Goal: Communication & Community: Answer question/provide support

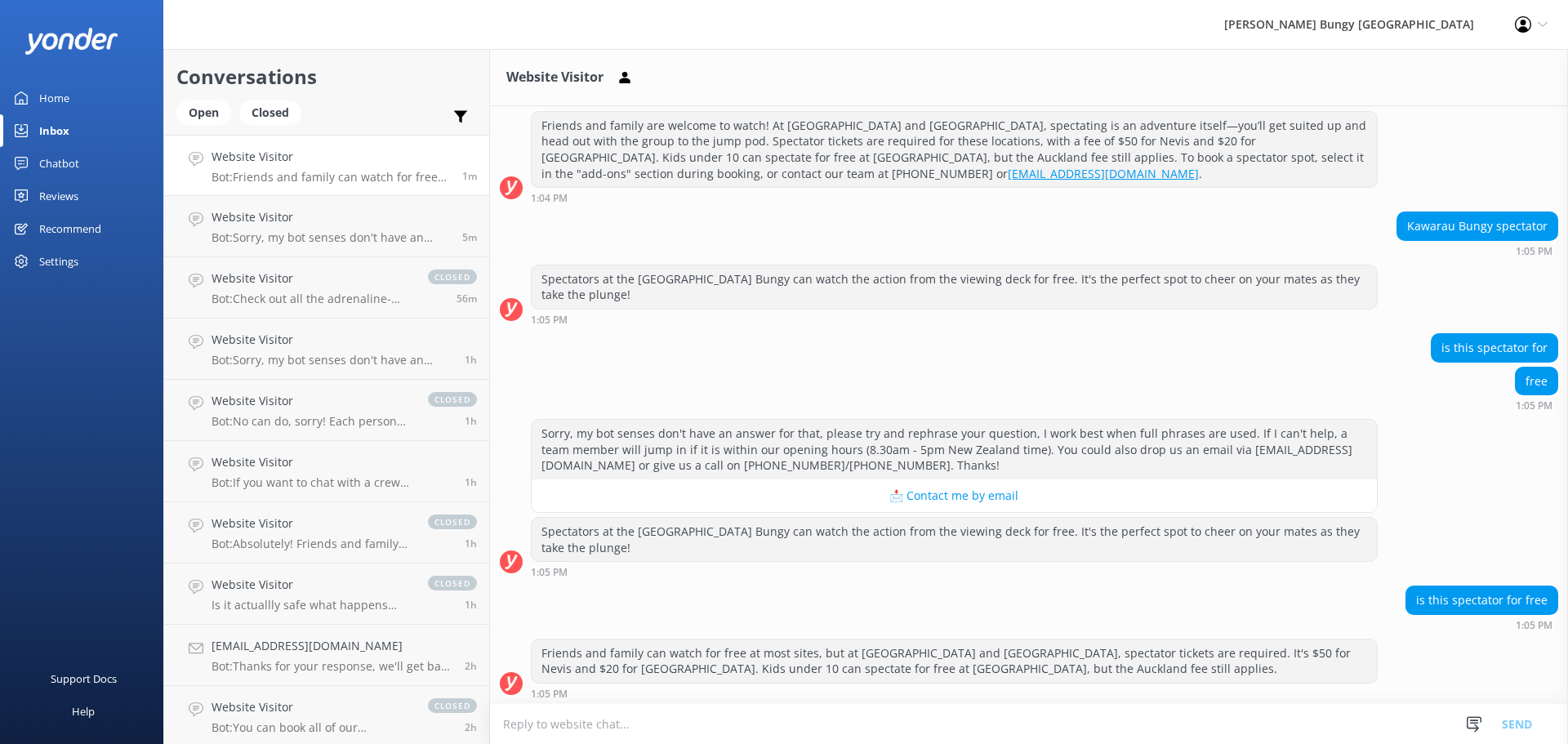
scroll to position [2194, 0]
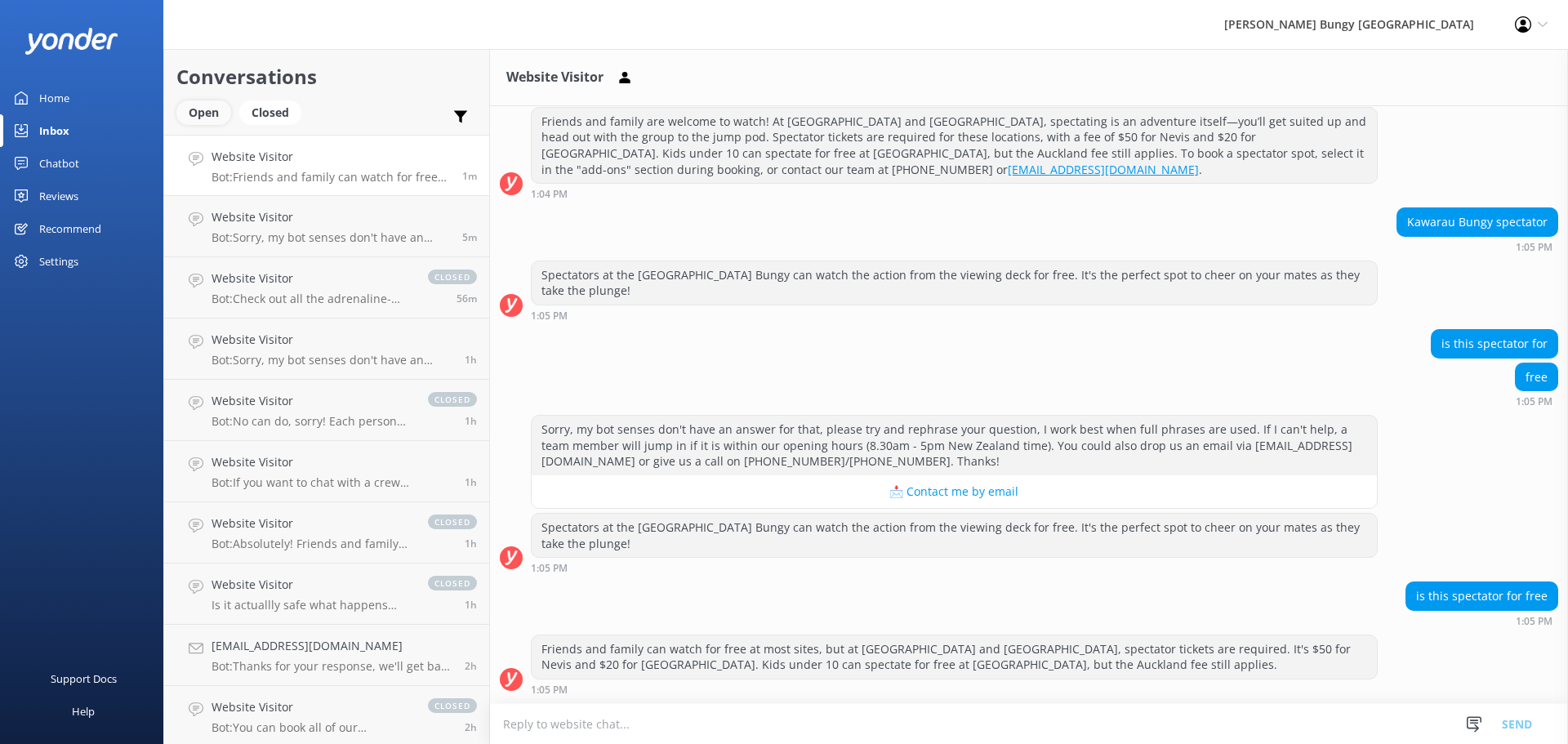
click at [177, 117] on div "Open" at bounding box center [204, 112] width 55 height 24
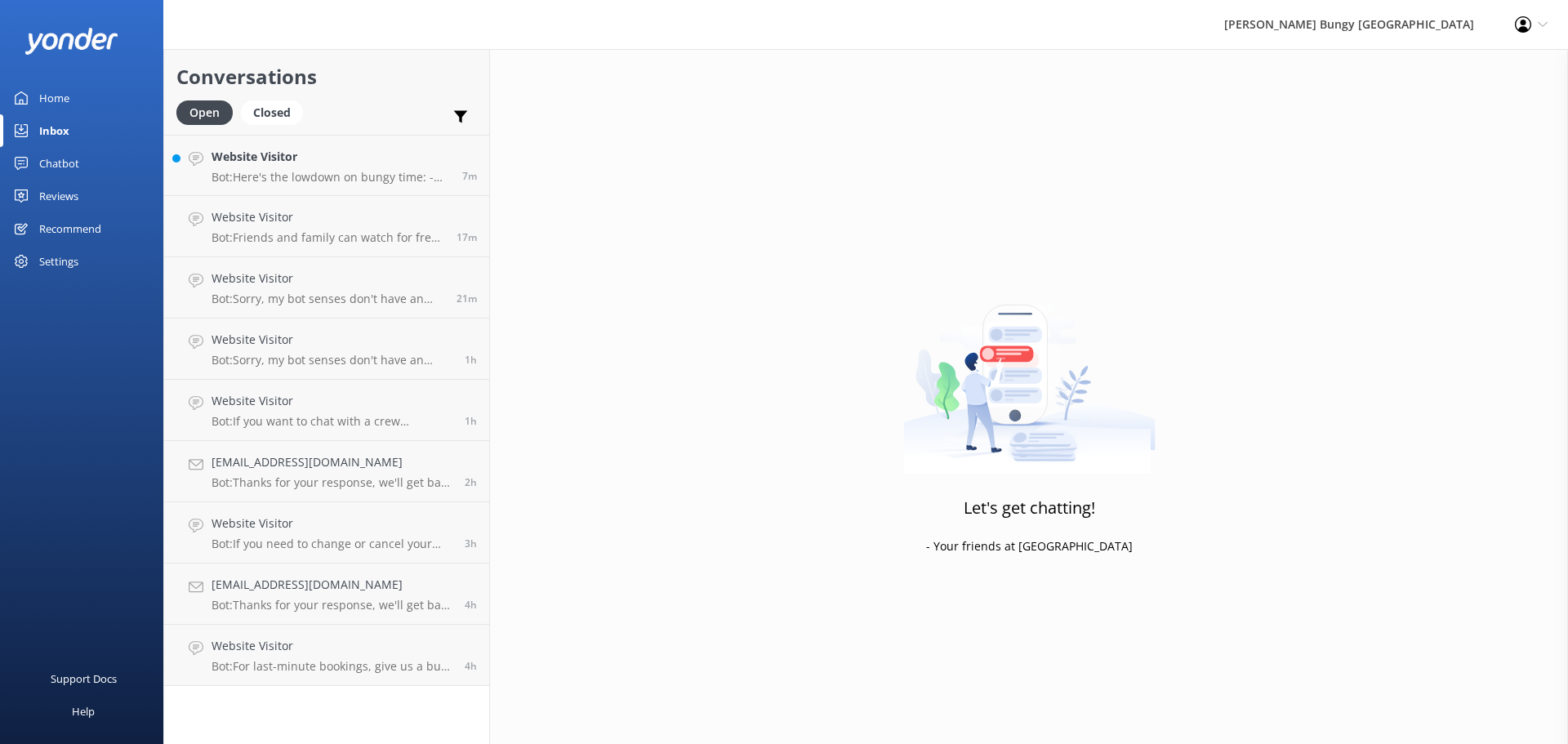
click at [1408, 282] on div "Let's get chatting! - Your friends at [GEOGRAPHIC_DATA]" at bounding box center [1028, 421] width 1078 height 744
